Goal: Information Seeking & Learning: Learn about a topic

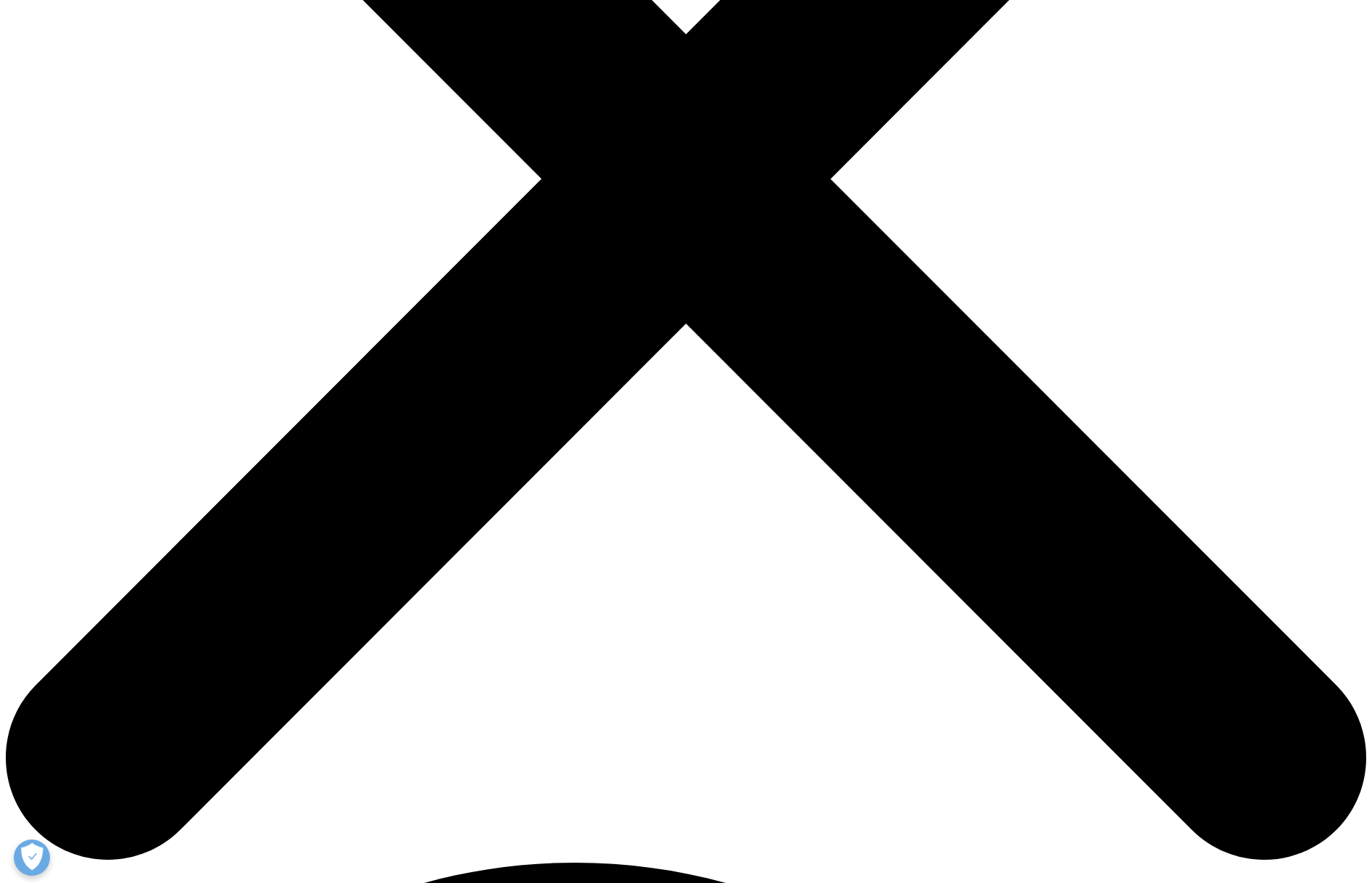
scroll to position [530, 0]
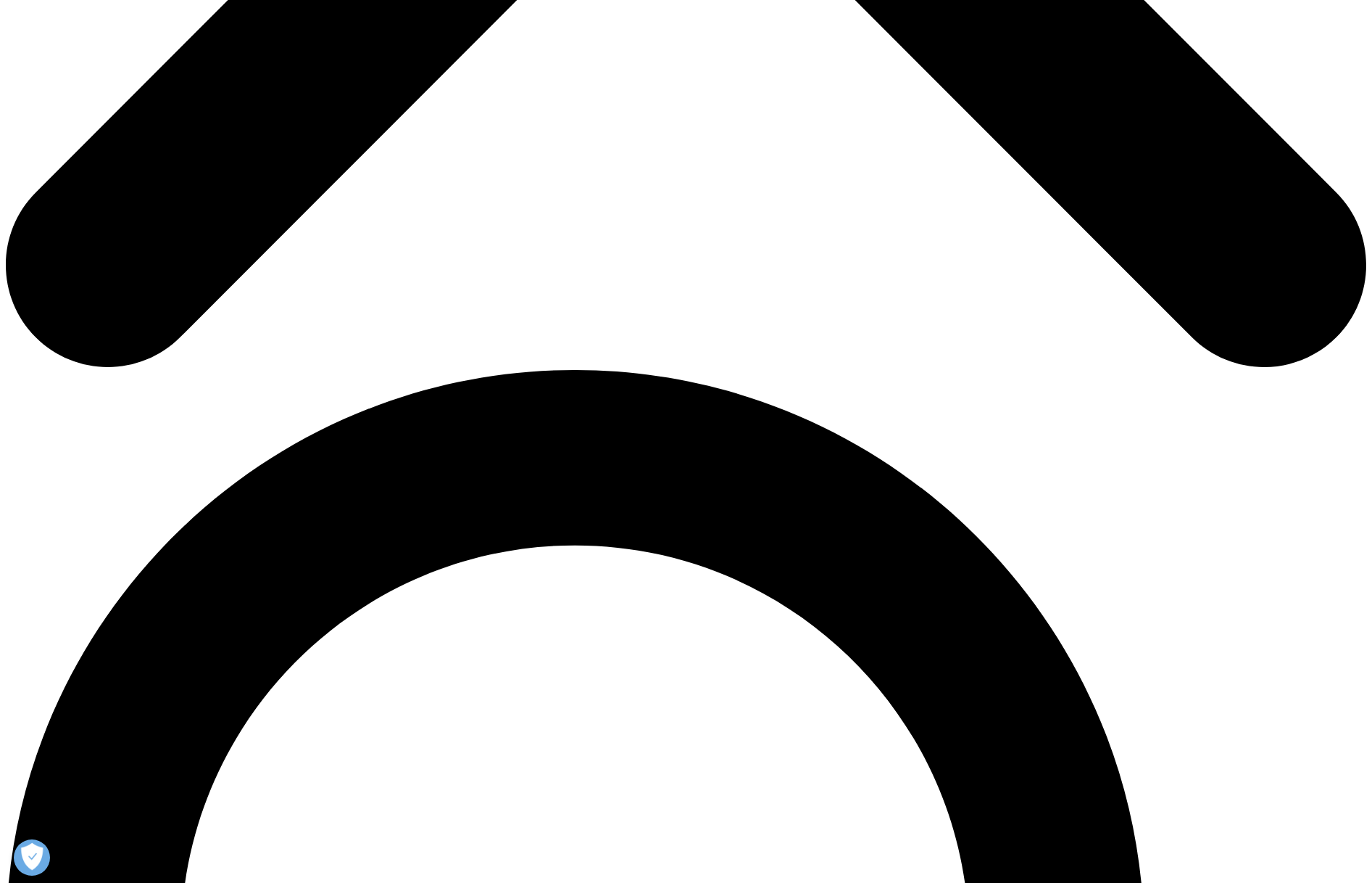
scroll to position [1016, 0]
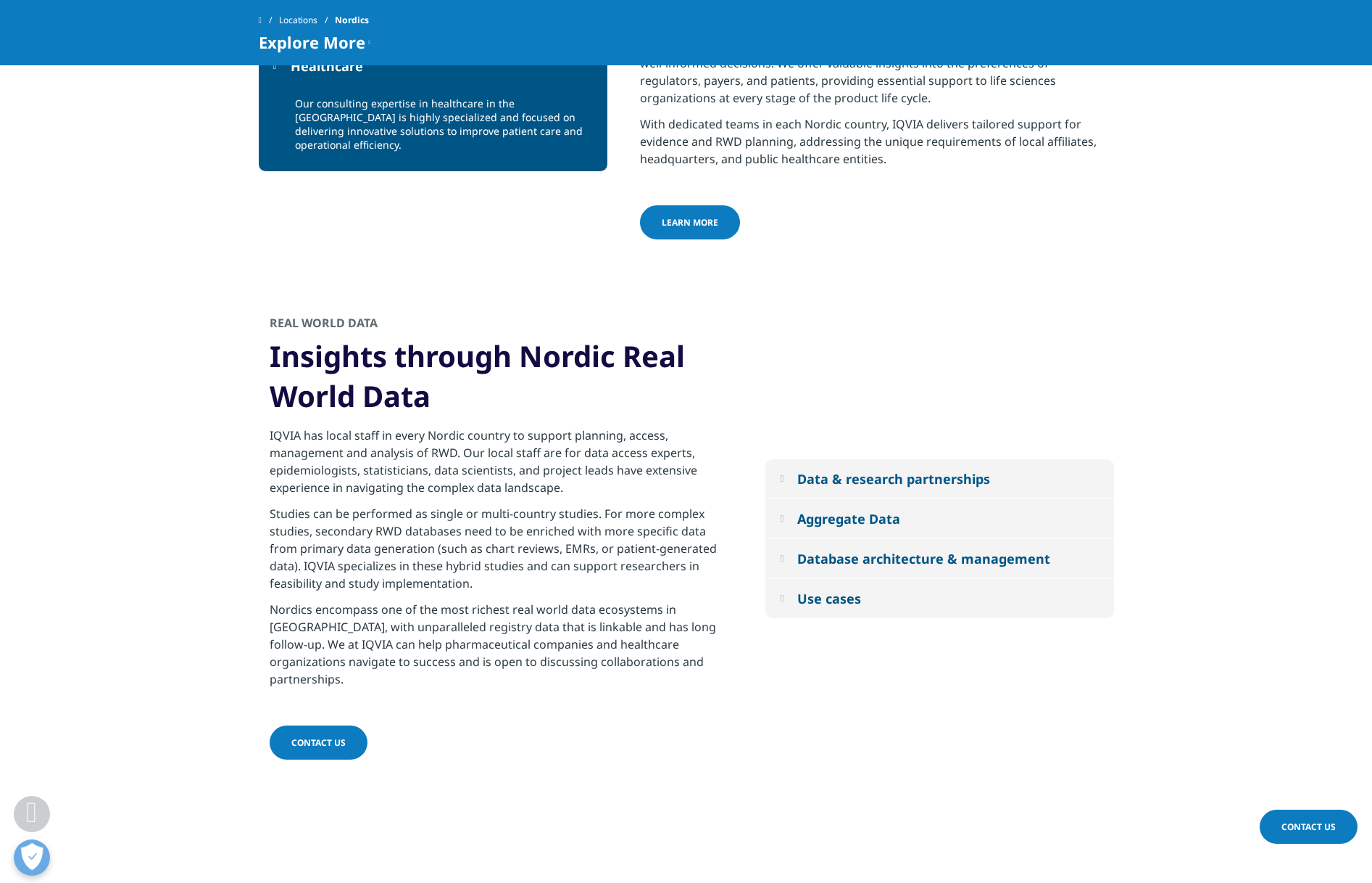
click at [899, 549] on div "Database architecture & management" at bounding box center [923, 558] width 253 height 17
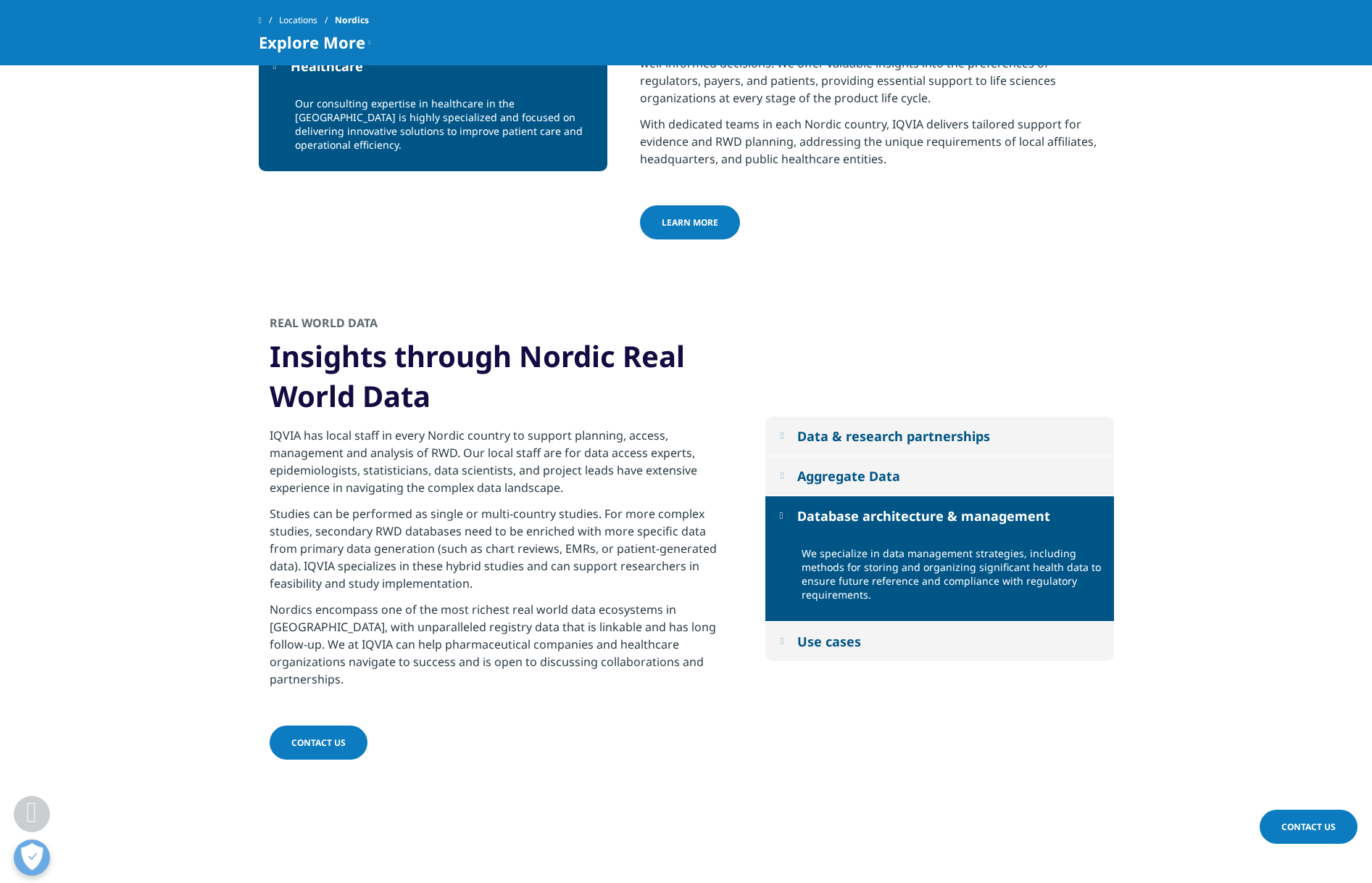
click at [913, 456] on button "Aggregate Data" at bounding box center [940, 476] width 349 height 39
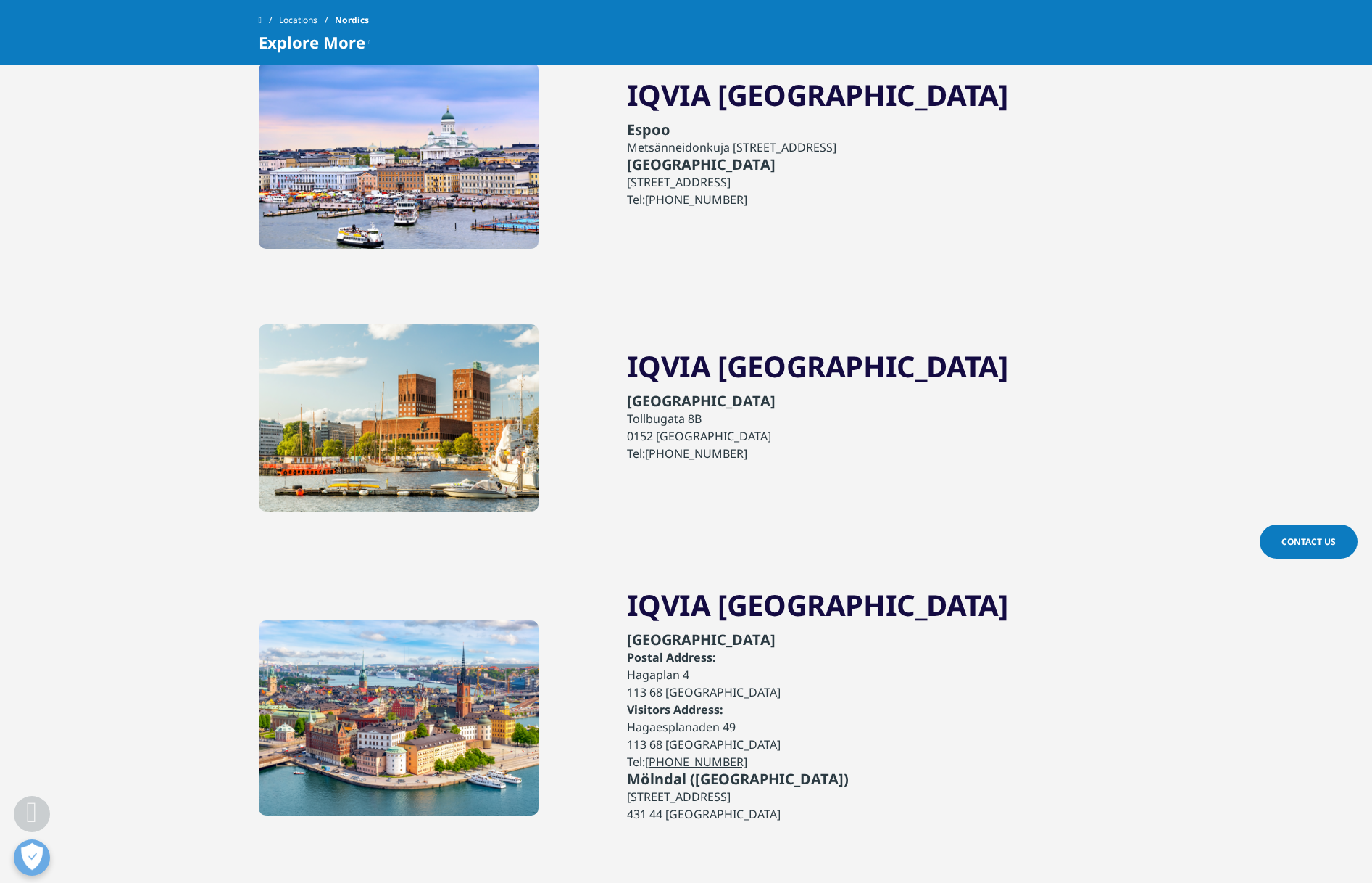
scroll to position [3985, 0]
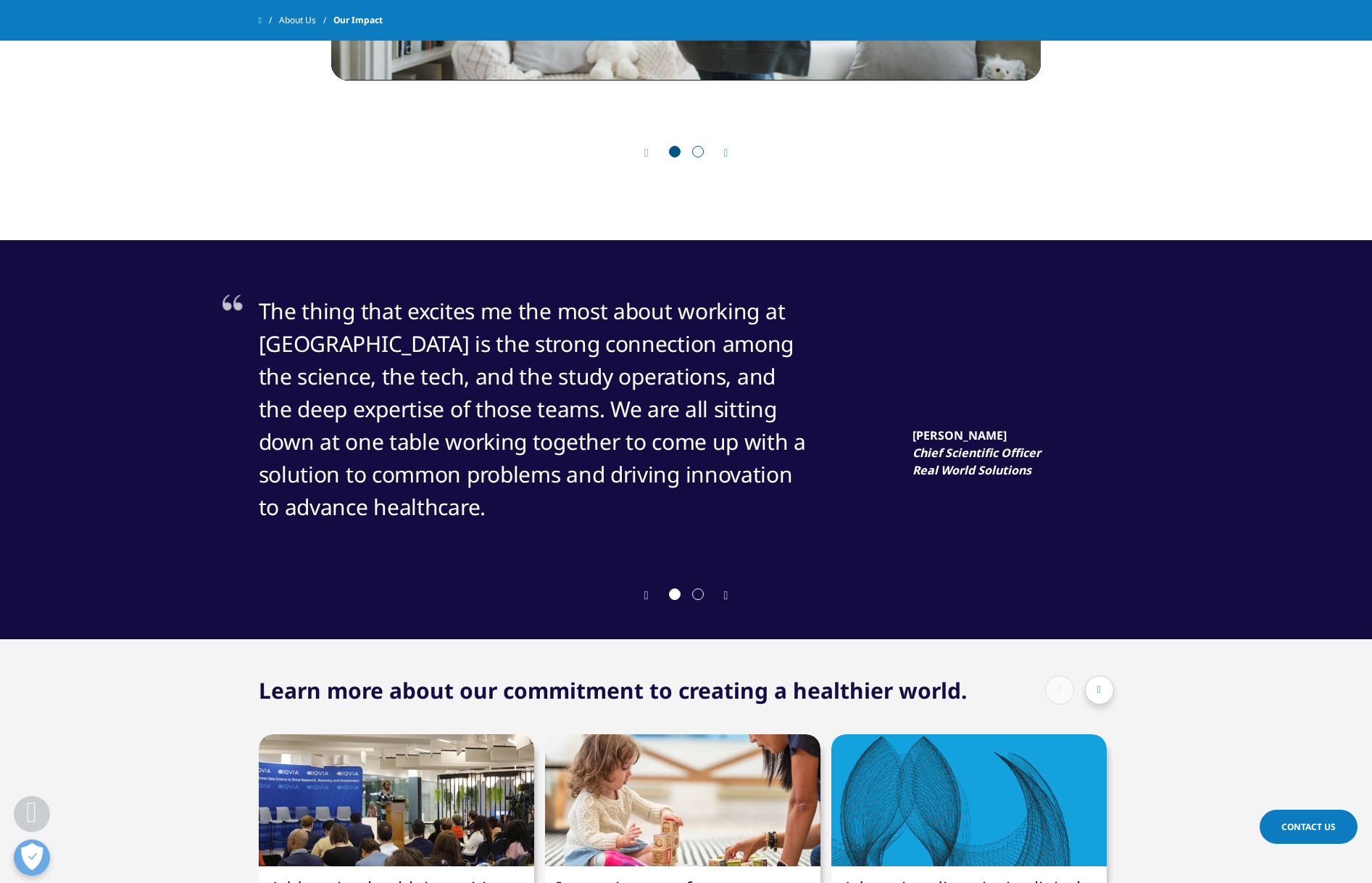
scroll to position [2696, 0]
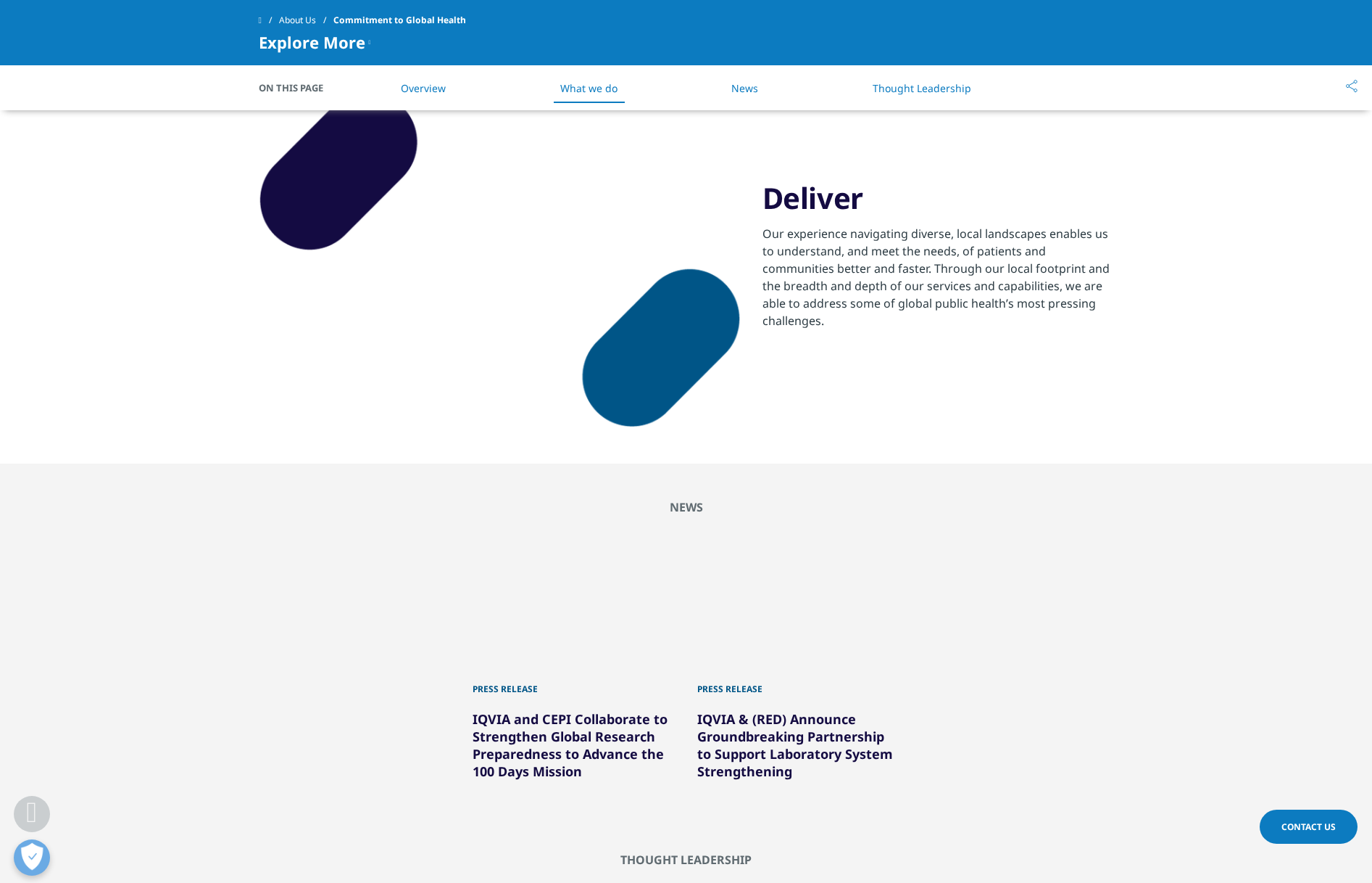
scroll to position [3982, 0]
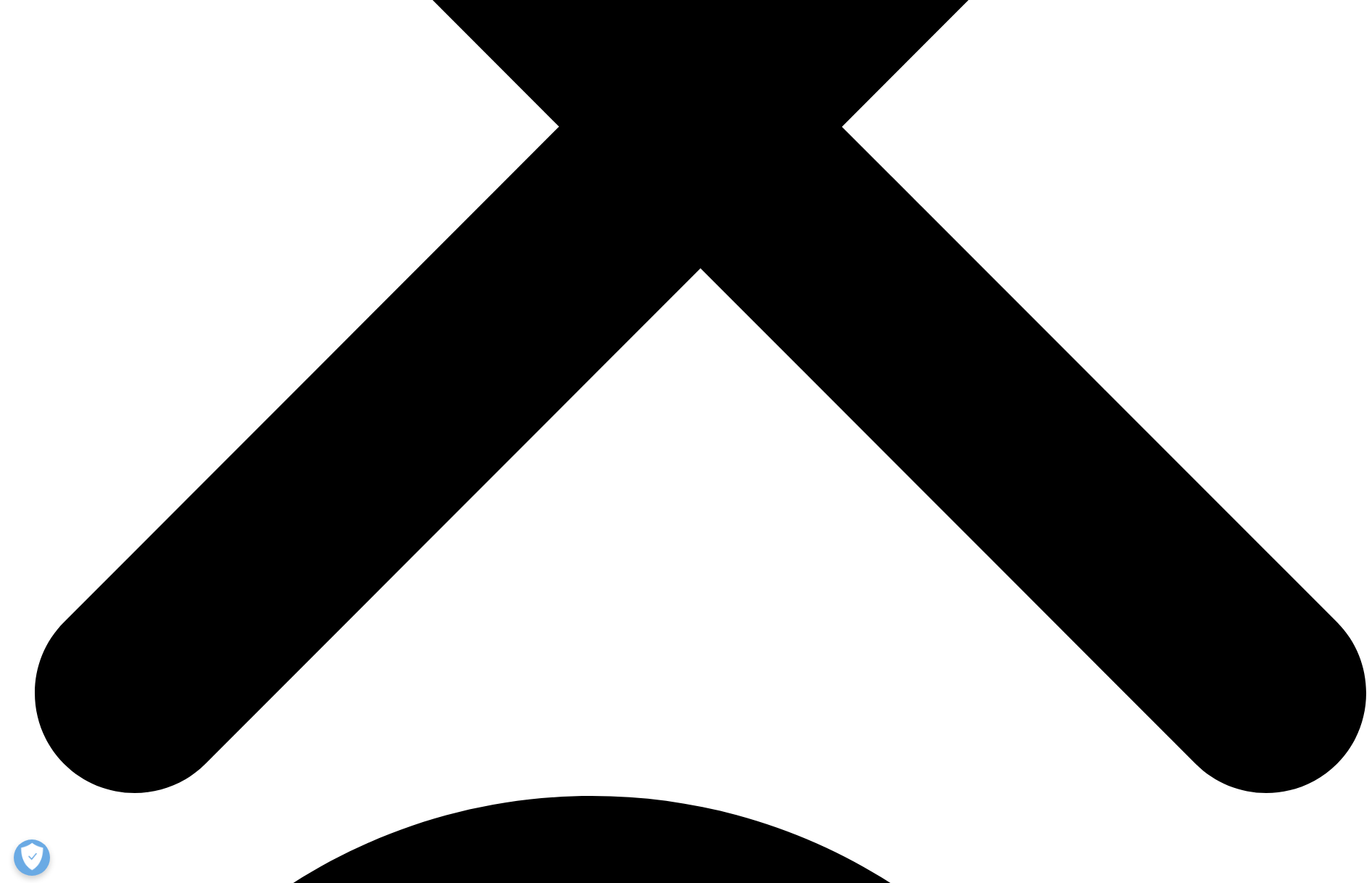
scroll to position [6491, 0]
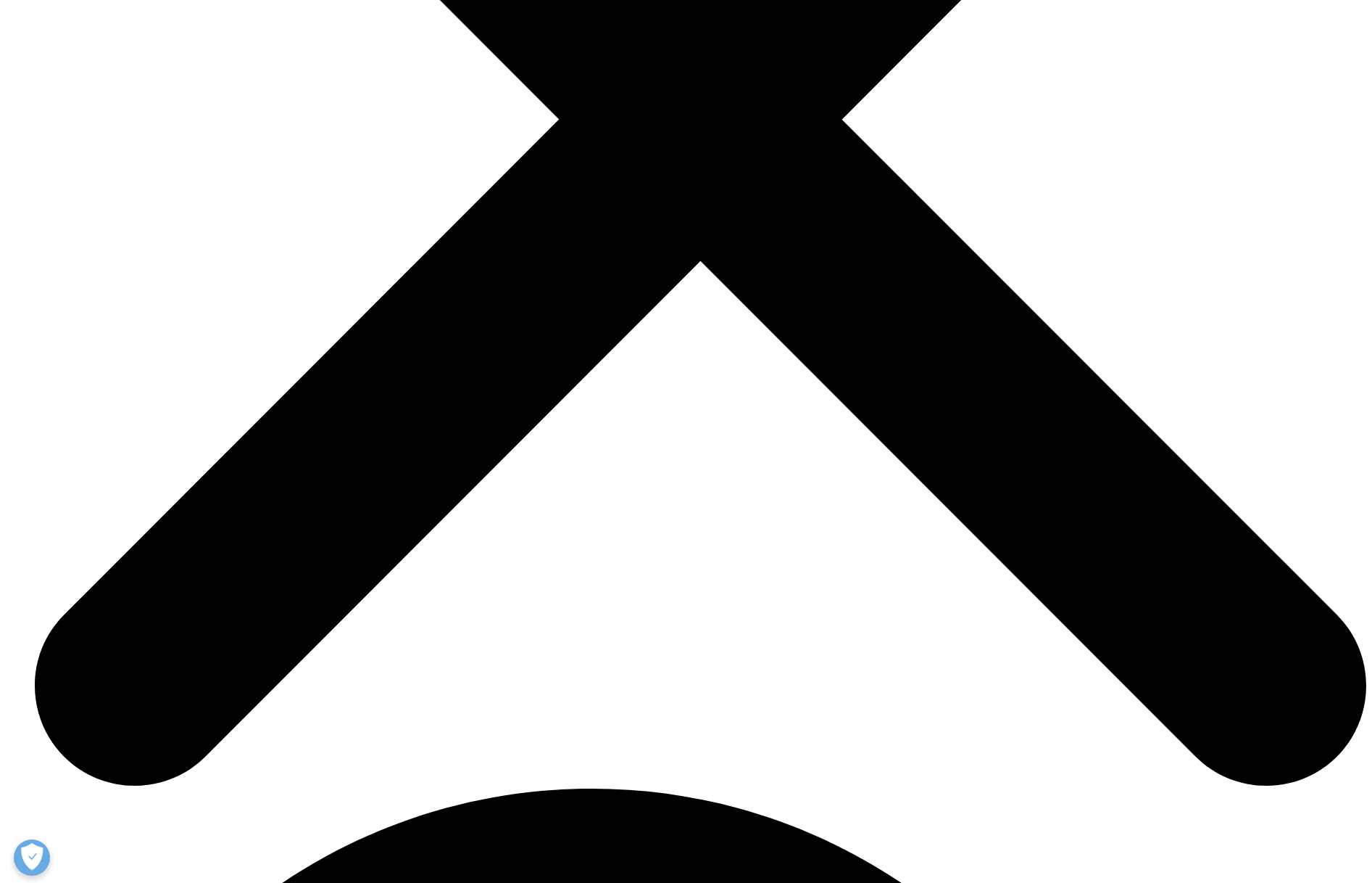
click at [470, 513] on button "Archived reports" at bounding box center [686, 493] width 855 height 39
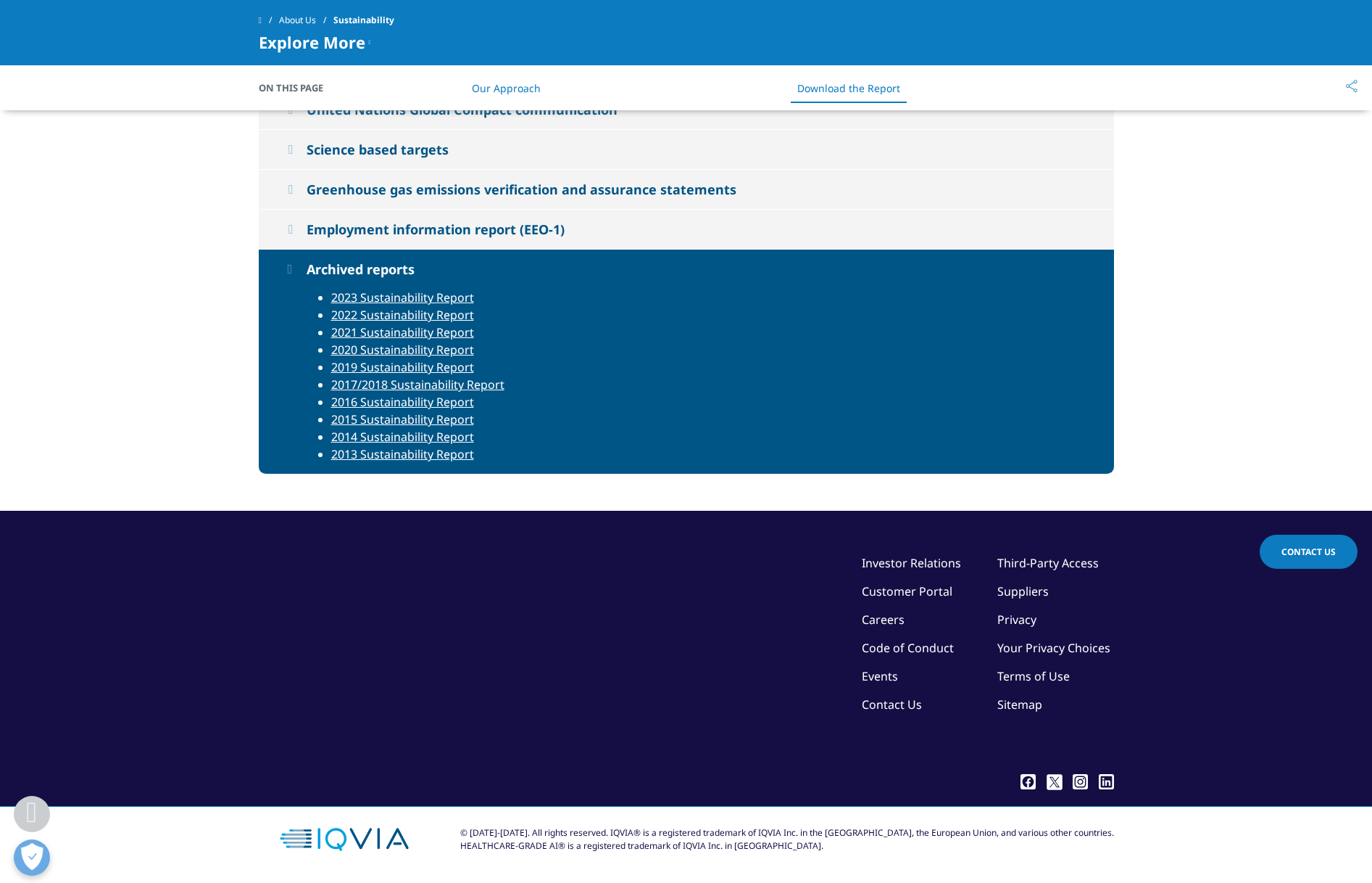
click at [460, 169] on button "Science based targets" at bounding box center [686, 149] width 855 height 39
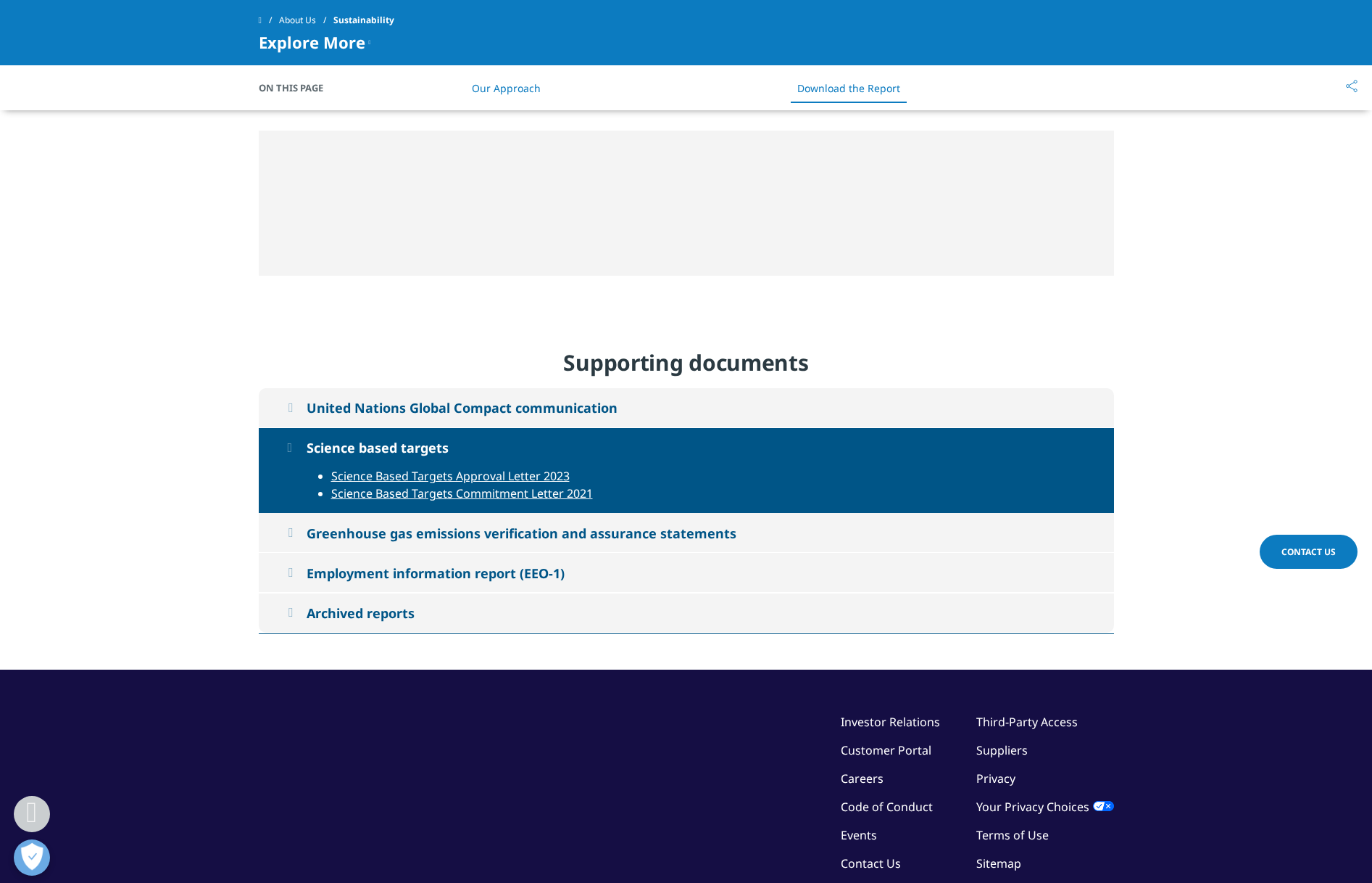
click at [478, 399] on div "United Nations Global Compact communication" at bounding box center [462, 408] width 311 height 17
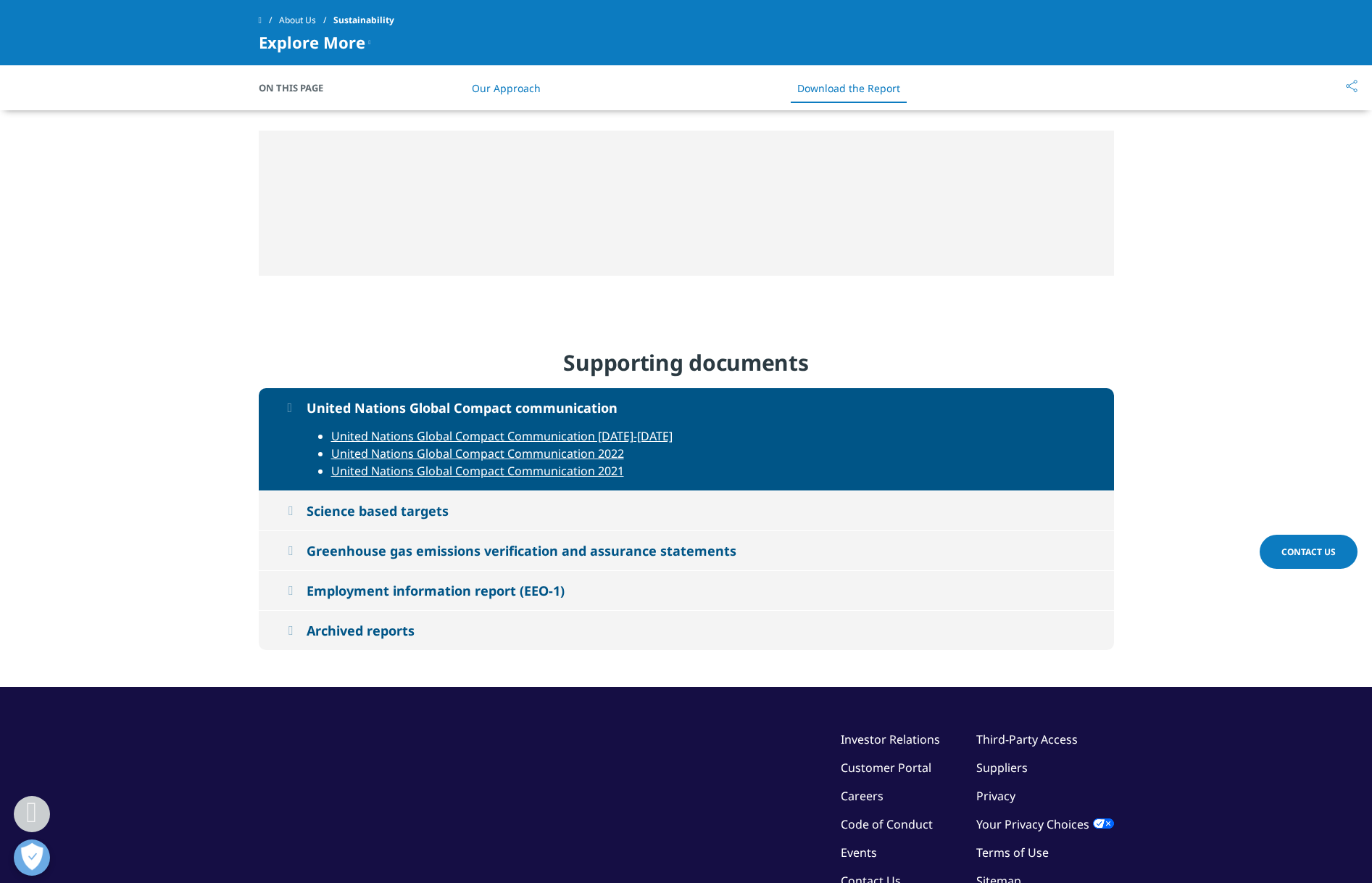
click at [574, 542] on div "Greenhouse gas emissions verification and assurance statements" at bounding box center [522, 550] width 430 height 17
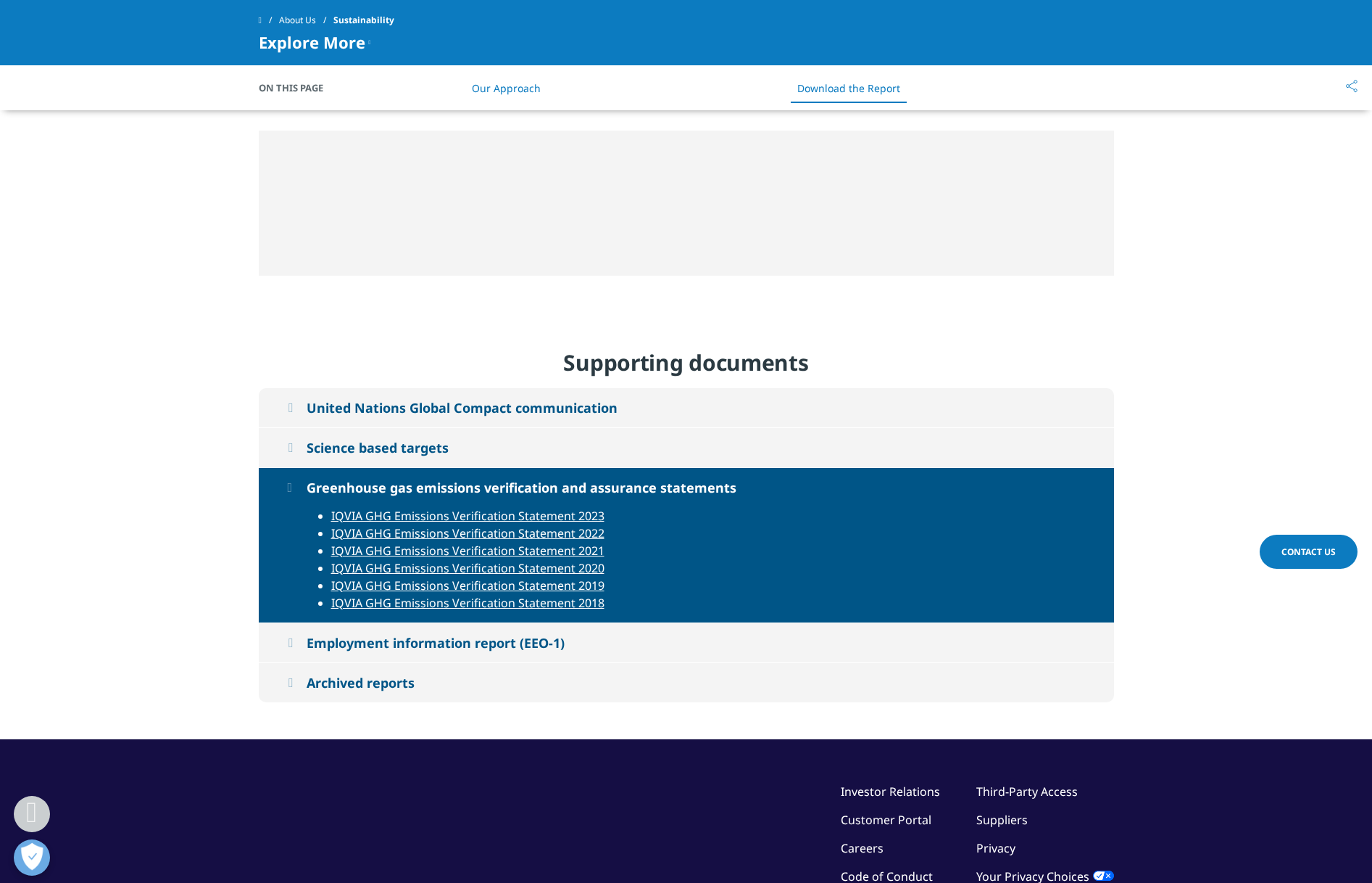
click at [617, 623] on button "Employment information report (EEO-1)" at bounding box center [686, 642] width 855 height 39
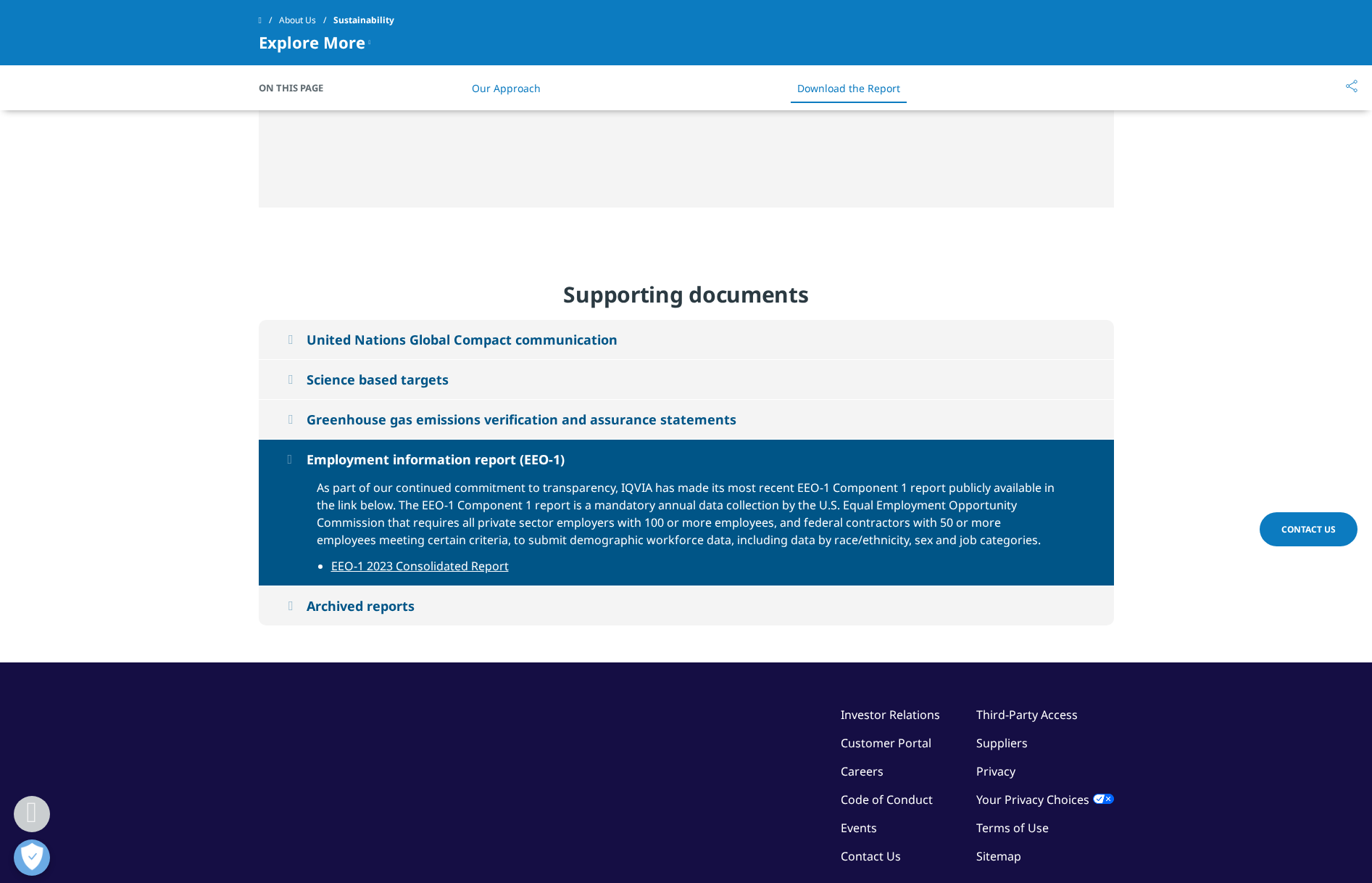
scroll to position [6659, 0]
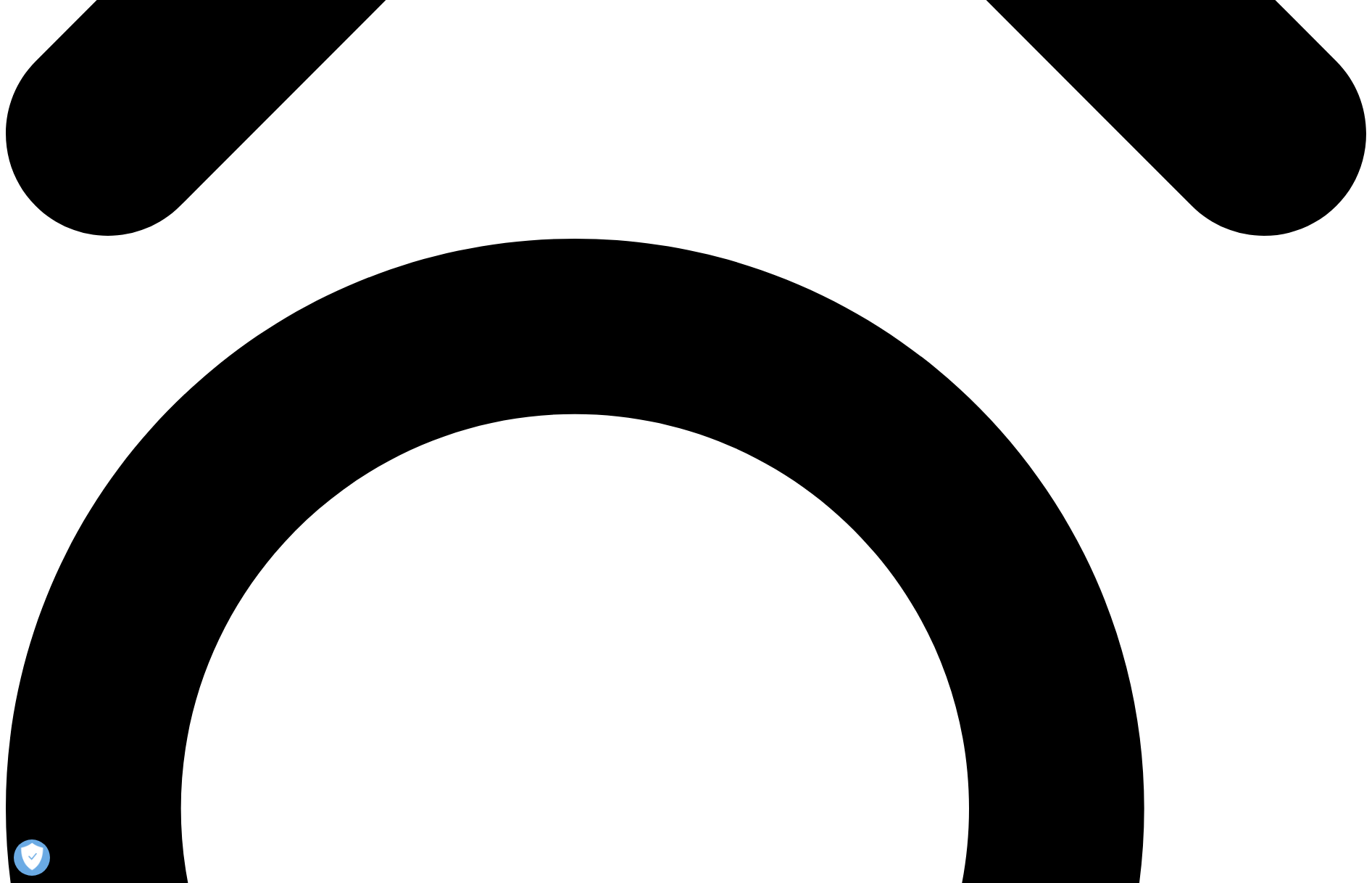
scroll to position [3109, 0]
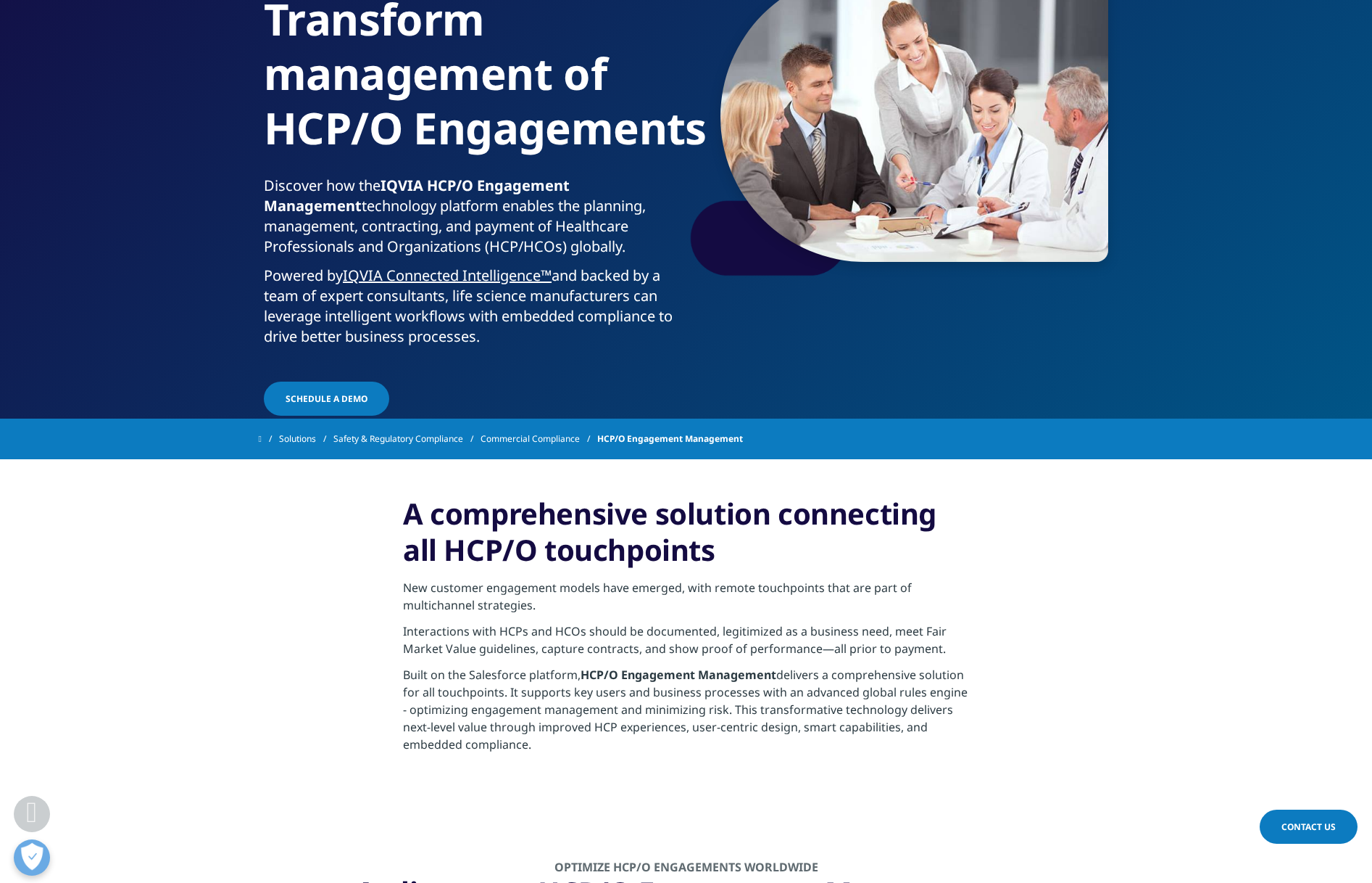
scroll to position [156, 0]
